Goal: Check status: Check status

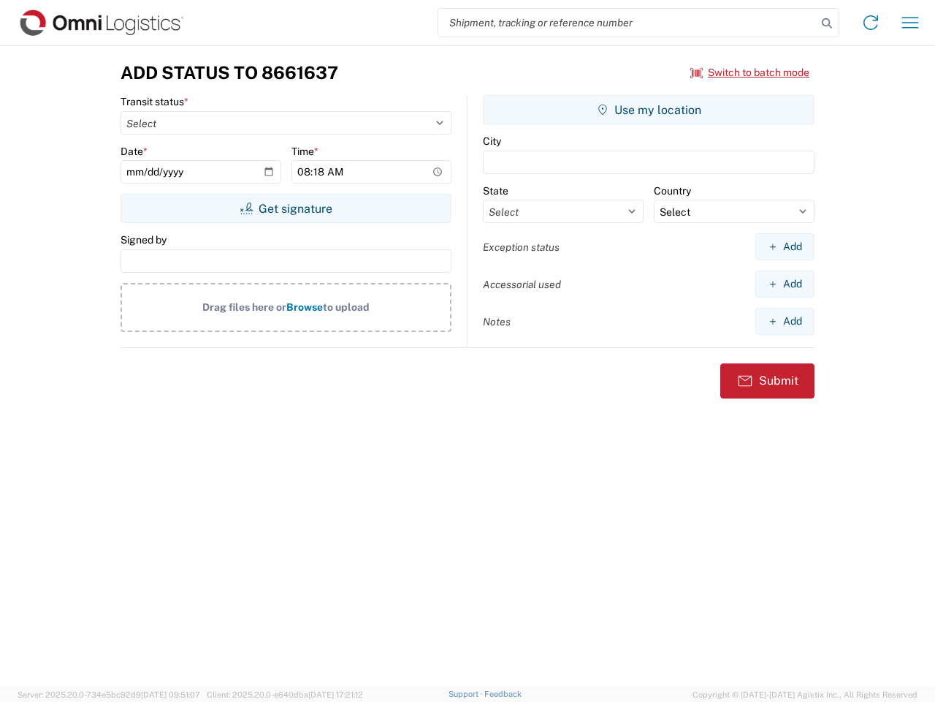
click at [628, 23] on input "search" at bounding box center [627, 23] width 379 height 28
click at [827, 23] on icon at bounding box center [827, 23] width 20 height 20
click at [871, 23] on icon at bounding box center [870, 22] width 23 height 23
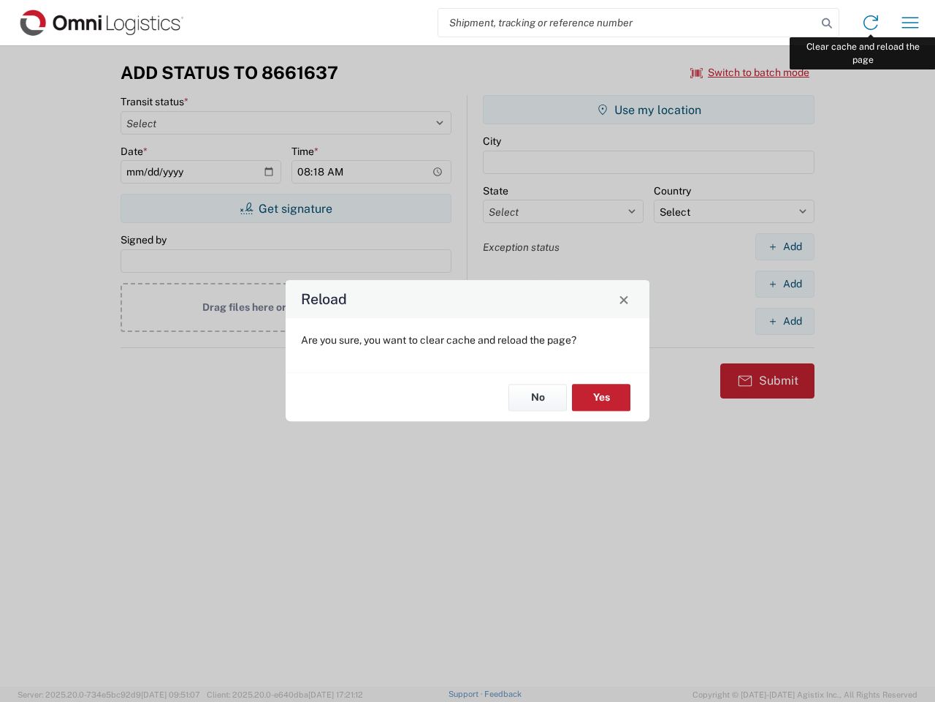
click at [911, 23] on div "Reload Are you sure, you want to clear cache and reload the page? No Yes" at bounding box center [467, 351] width 935 height 702
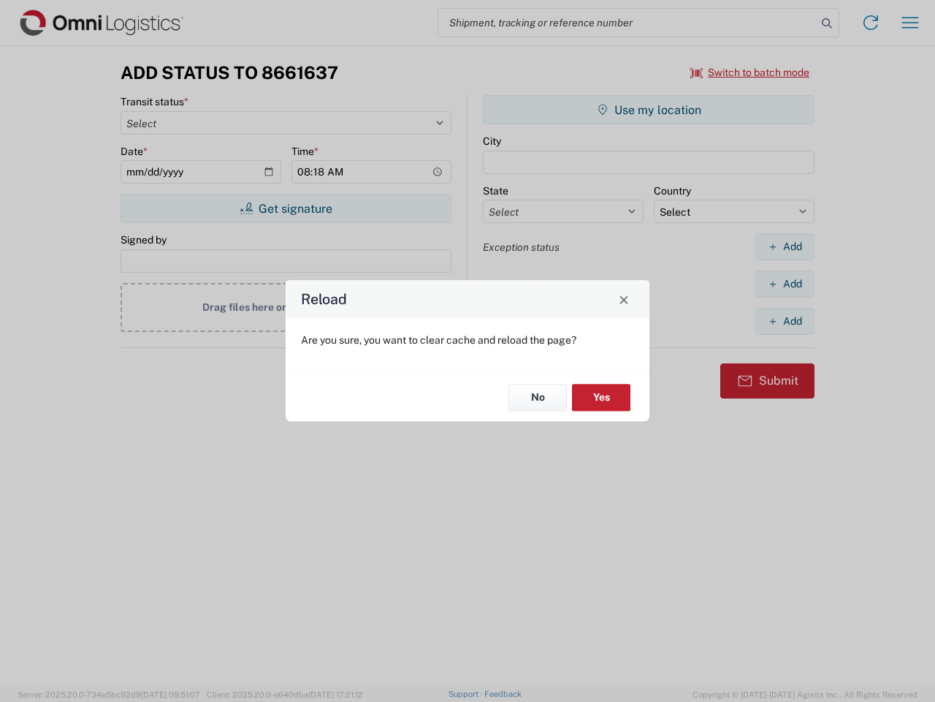
click at [751, 72] on div "Reload Are you sure, you want to clear cache and reload the page? No Yes" at bounding box center [467, 351] width 935 height 702
click at [286, 208] on div "Reload Are you sure, you want to clear cache and reload the page? No Yes" at bounding box center [467, 351] width 935 height 702
click at [649, 110] on div "Reload Are you sure, you want to clear cache and reload the page? No Yes" at bounding box center [467, 351] width 935 height 702
click at [785, 246] on div "Reload Are you sure, you want to clear cache and reload the page? No Yes" at bounding box center [467, 351] width 935 height 702
click at [785, 284] on div "Reload Are you sure, you want to clear cache and reload the page? No Yes" at bounding box center [467, 351] width 935 height 702
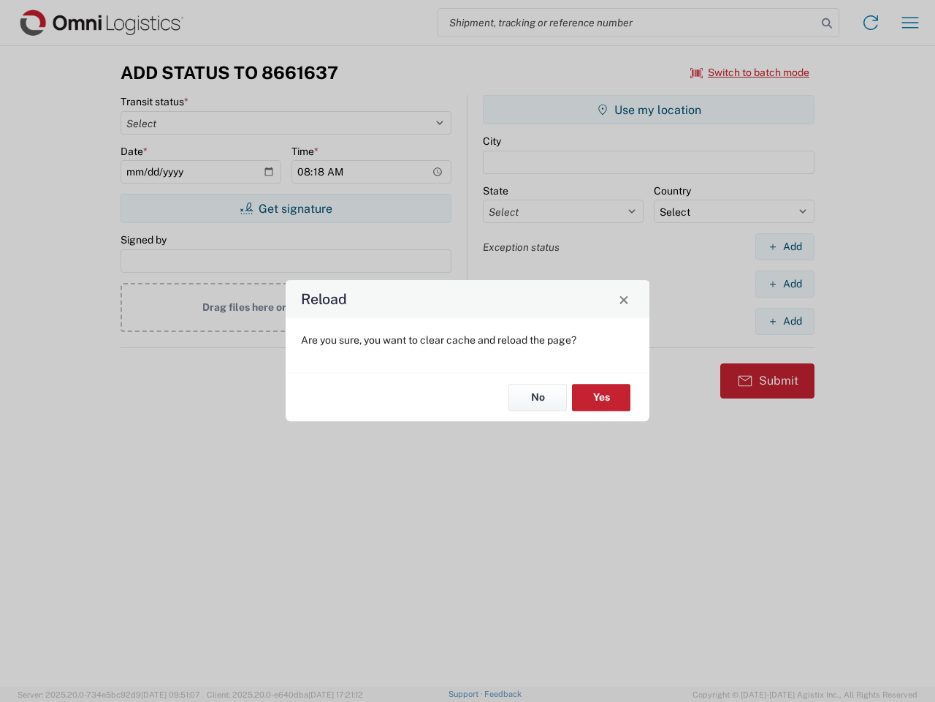
click at [785, 321] on div "Reload Are you sure, you want to clear cache and reload the page? No Yes" at bounding box center [467, 351] width 935 height 702
